Goal: Information Seeking & Learning: Check status

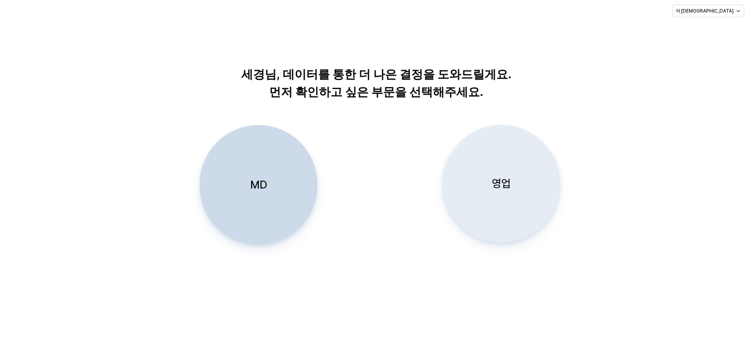
click at [504, 209] on div "영업" at bounding box center [501, 183] width 110 height 117
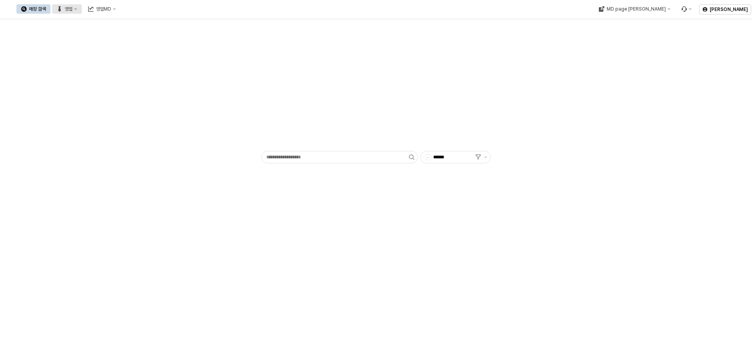
click at [82, 6] on button "영업" at bounding box center [67, 8] width 30 height 9
click at [147, 23] on div "목표매출 달성현황" at bounding box center [155, 23] width 42 height 6
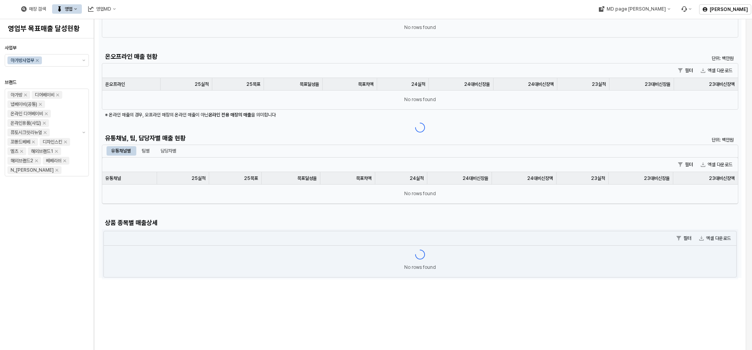
scroll to position [117, 0]
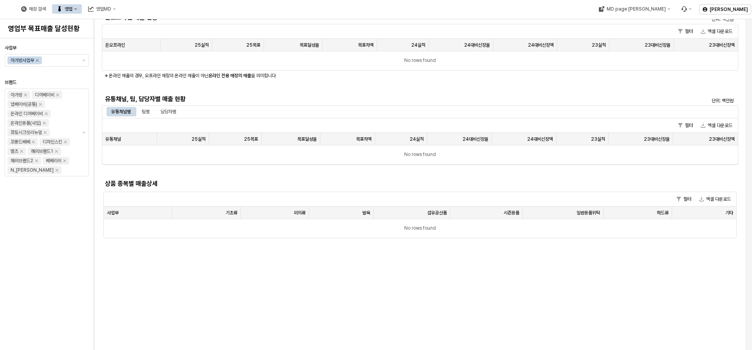
click at [277, 97] on h5 "유통채널, 팀, 담당자별 매출 현황" at bounding box center [340, 99] width 471 height 8
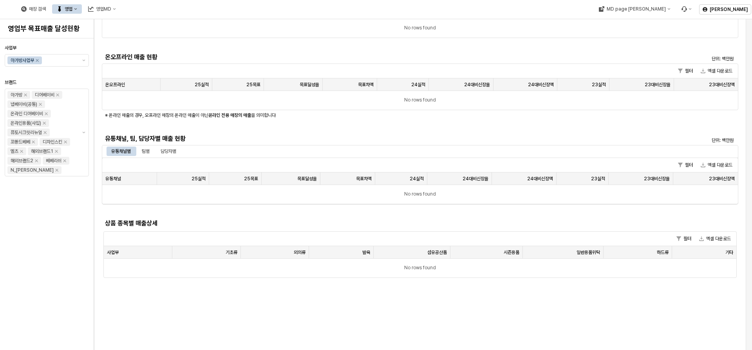
scroll to position [0, 0]
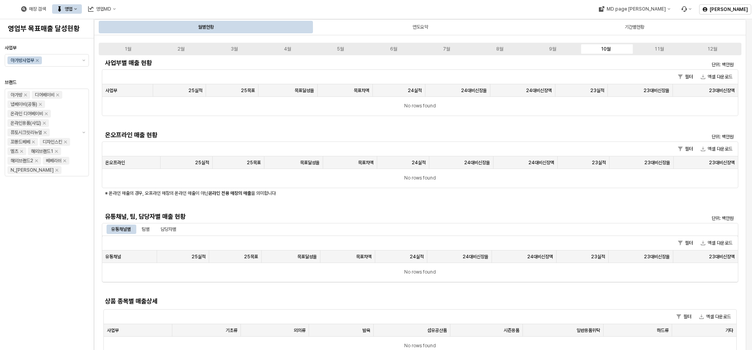
click at [394, 20] on div "월별현황 연도요약 기간별현황" at bounding box center [420, 27] width 652 height 16
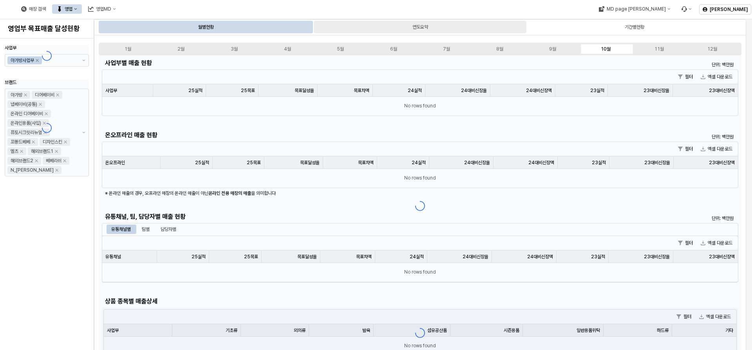
click at [394, 22] on div "연도요약" at bounding box center [420, 27] width 213 height 13
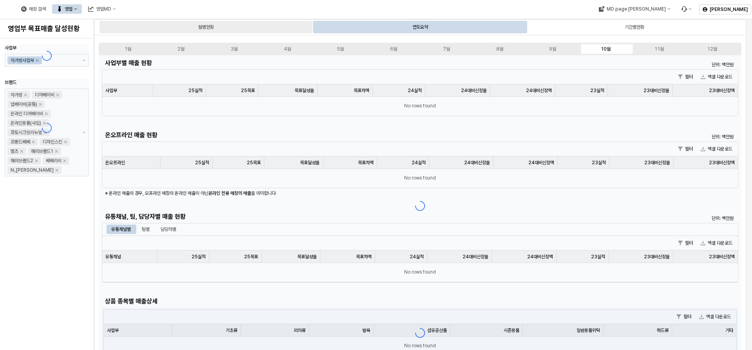
click at [267, 29] on div "월별현황" at bounding box center [205, 27] width 213 height 13
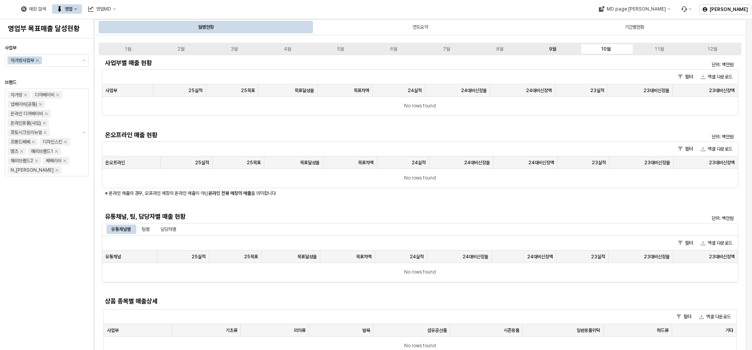
click at [568, 49] on label "9월" at bounding box center [552, 48] width 53 height 7
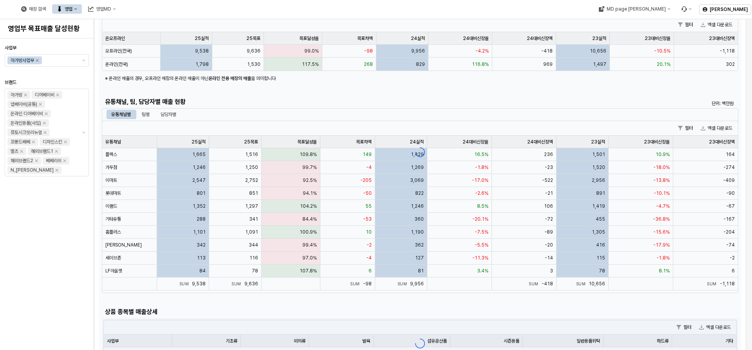
scroll to position [117, 0]
click at [152, 114] on div "App Frame" at bounding box center [420, 152] width 643 height 429
click at [169, 114] on div "App Frame" at bounding box center [420, 152] width 643 height 429
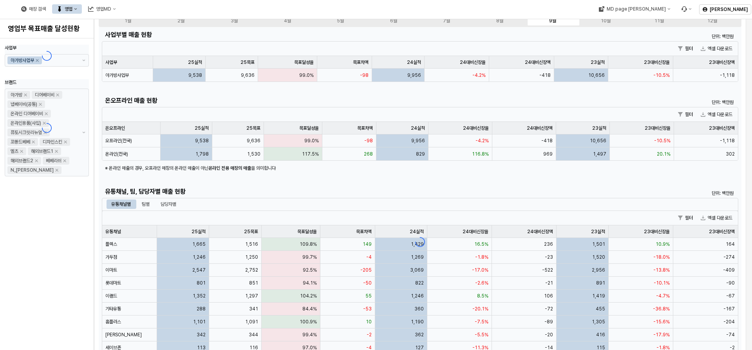
scroll to position [0, 0]
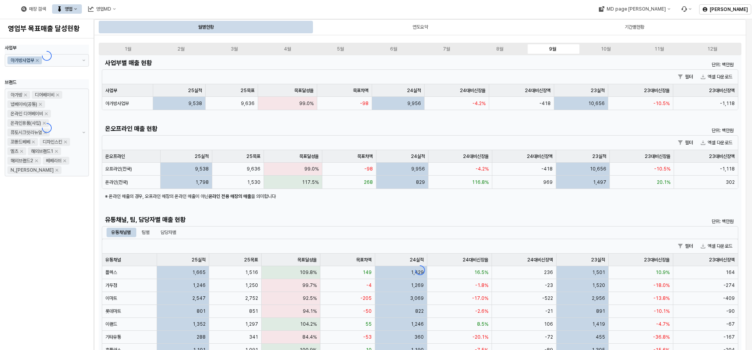
click at [176, 233] on div "App Frame" at bounding box center [420, 269] width 643 height 429
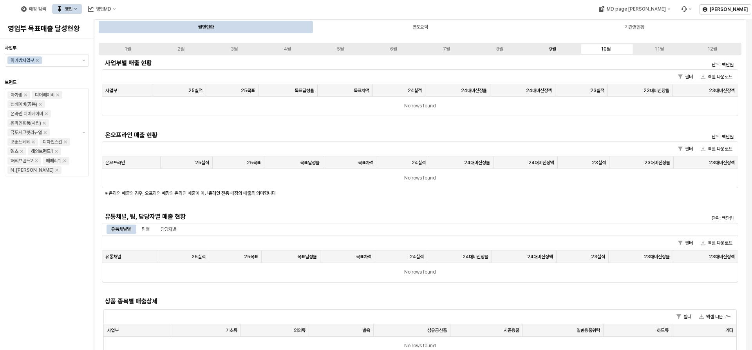
click at [557, 49] on label "9월" at bounding box center [552, 48] width 53 height 7
click at [166, 227] on div "사업부별 매출 현황 단위: 백만원 필터 엑셀 다운로드 사업부 사업부 25실적 25실적 25목표 25목표 목표달성율 목표달성율 목표차액 목표차액…" at bounding box center [420, 205] width 643 height 301
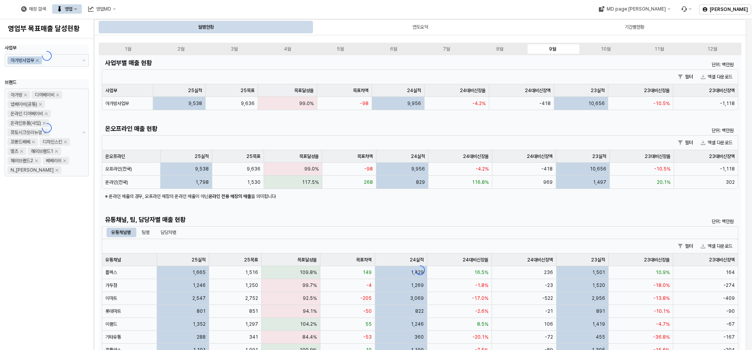
click at [164, 233] on div "App Frame" at bounding box center [420, 269] width 643 height 429
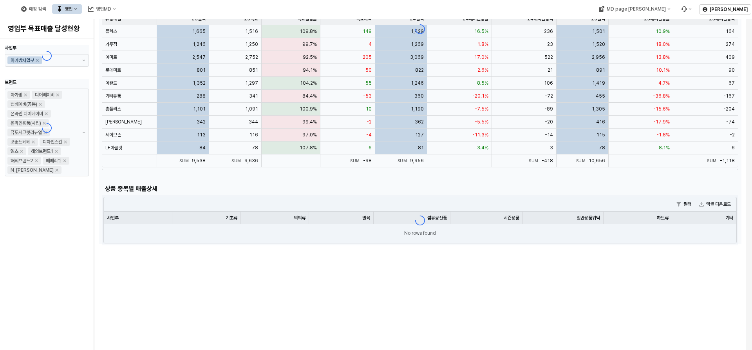
scroll to position [157, 0]
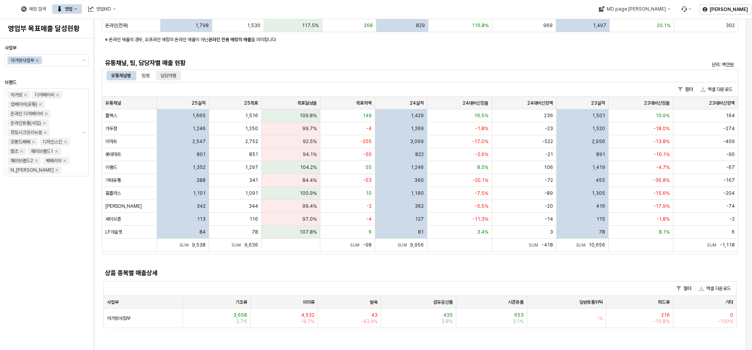
click at [168, 73] on div "담당자별" at bounding box center [169, 75] width 16 height 9
